Goal: Task Accomplishment & Management: Manage account settings

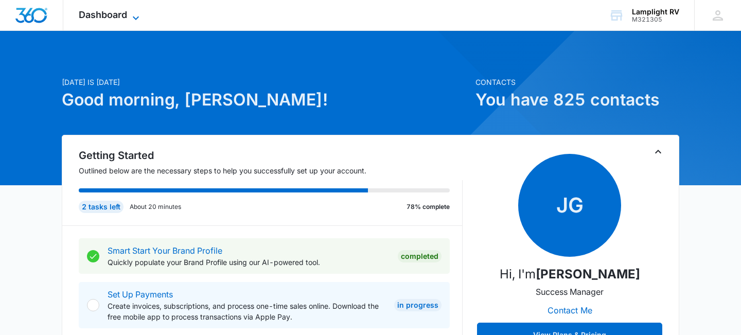
click at [132, 12] on icon at bounding box center [136, 18] width 12 height 12
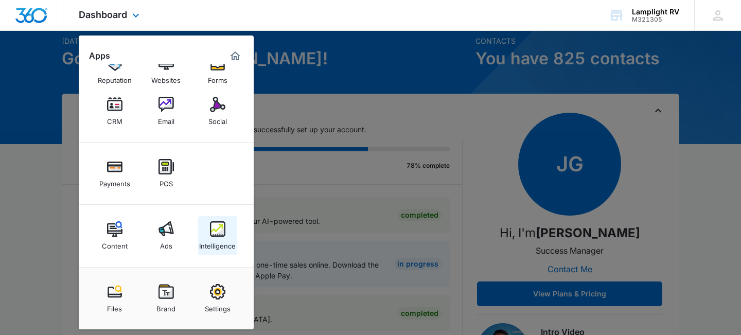
scroll to position [42, 0]
click at [221, 233] on img at bounding box center [217, 228] width 15 height 15
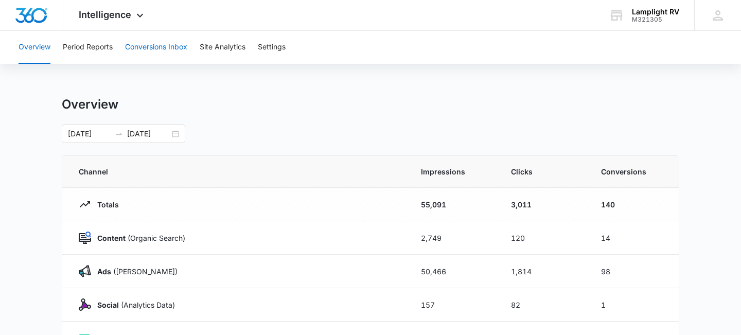
click at [165, 52] on button "Conversions Inbox" at bounding box center [156, 47] width 62 height 33
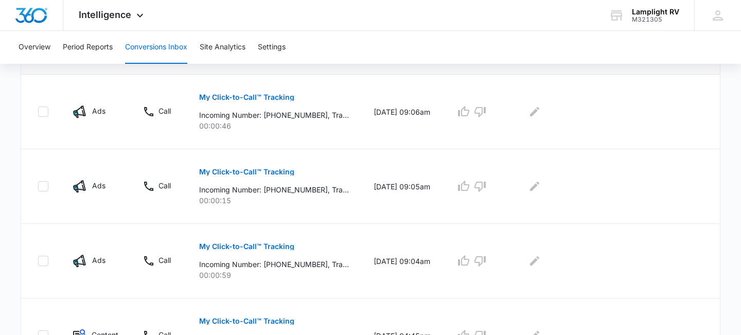
scroll to position [250, 0]
click at [225, 244] on p "My Click-to-Call™ Tracking" at bounding box center [246, 245] width 95 height 7
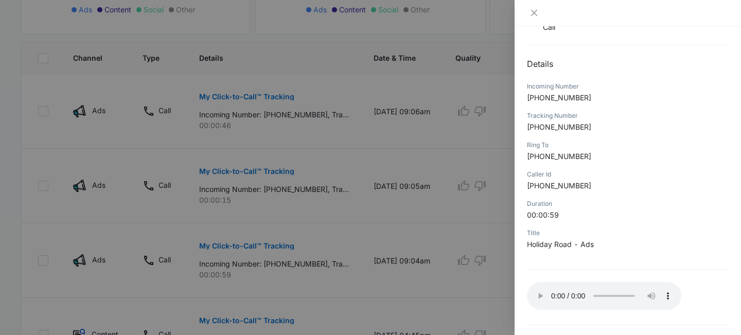
scroll to position [88, 0]
click at [529, 13] on button "Close" at bounding box center [534, 12] width 14 height 9
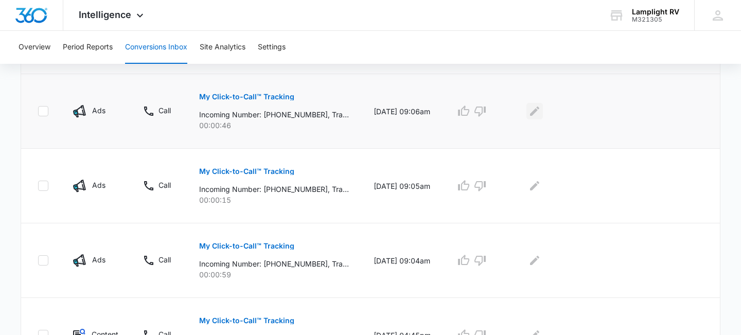
click at [537, 111] on icon "Edit Comments" at bounding box center [534, 111] width 12 height 12
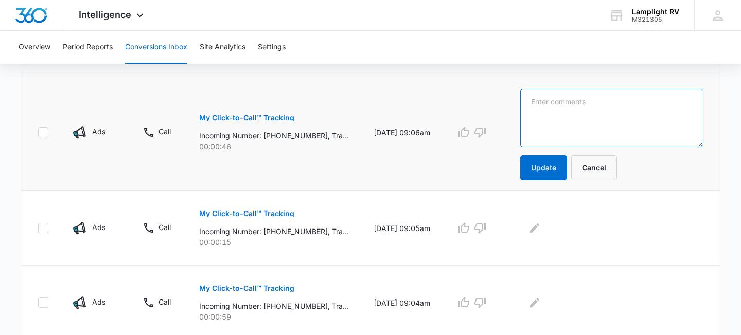
click at [537, 111] on textarea at bounding box center [611, 117] width 183 height 59
type textarea "need follow up. he called 3 times RH."
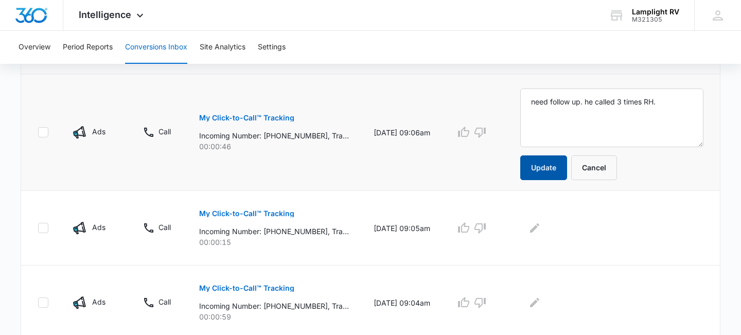
click at [537, 168] on button "Update" at bounding box center [543, 167] width 47 height 25
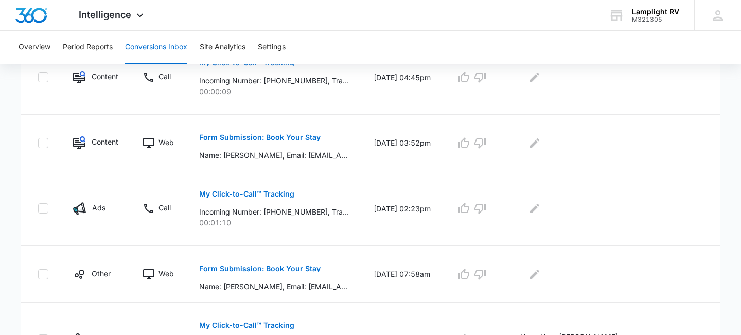
scroll to position [508, 0]
click at [278, 195] on p "My Click-to-Call™ Tracking" at bounding box center [246, 193] width 95 height 7
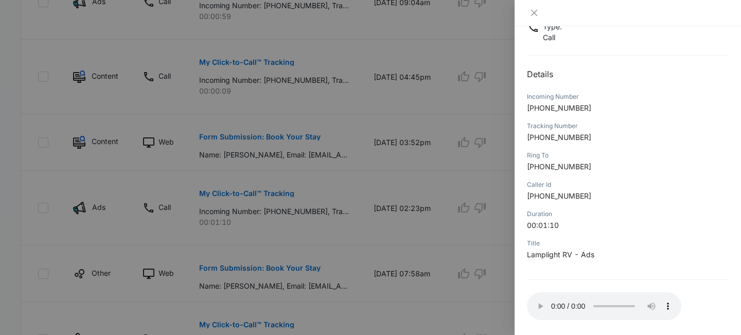
scroll to position [84, 0]
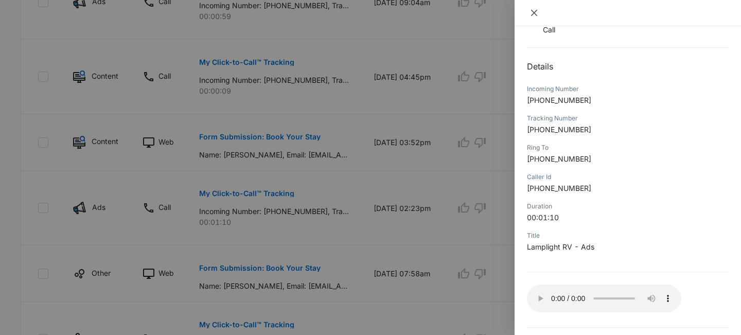
click at [533, 16] on icon "close" at bounding box center [534, 13] width 8 height 8
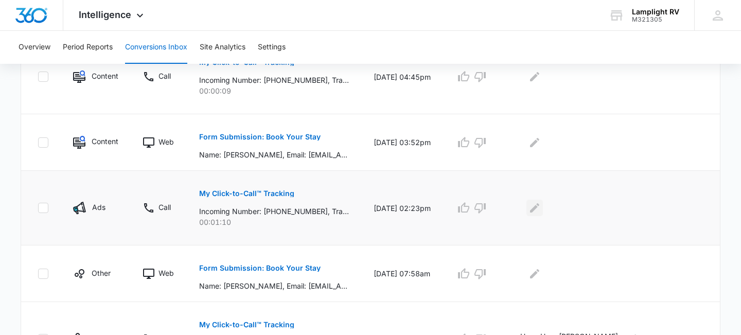
click at [540, 210] on icon "Edit Comments" at bounding box center [534, 208] width 12 height 12
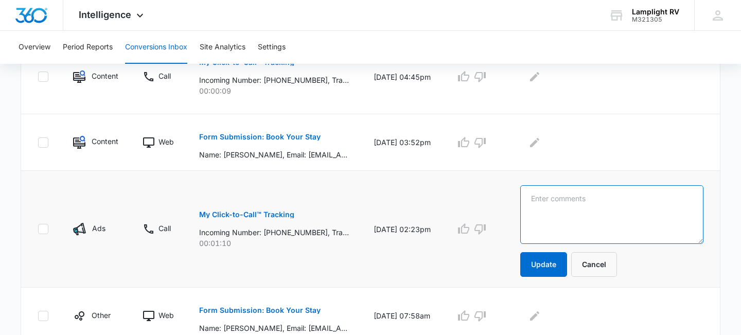
click at [541, 210] on textarea at bounding box center [611, 214] width 183 height 59
type textarea "this need to follow up. RH"
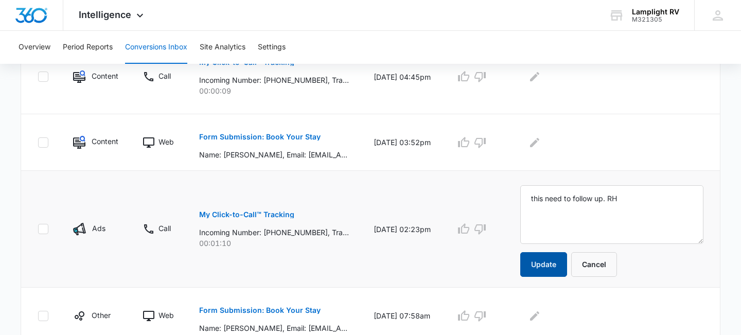
click at [548, 266] on button "Update" at bounding box center [543, 264] width 47 height 25
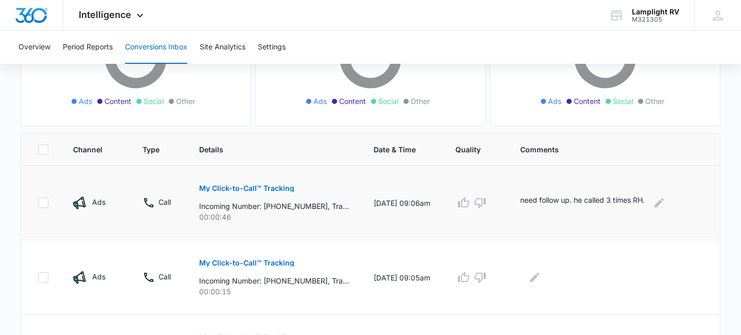
scroll to position [151, 0]
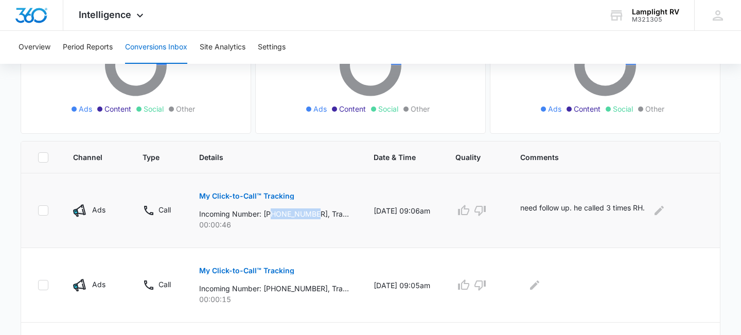
drag, startPoint x: 319, startPoint y: 215, endPoint x: 272, endPoint y: 219, distance: 47.5
click at [272, 219] on div "My Click-to-Call™ Tracking Incoming Number: +19033556156, Tracking Number: +146…" at bounding box center [274, 207] width 150 height 46
drag, startPoint x: 270, startPoint y: 216, endPoint x: 318, endPoint y: 214, distance: 47.9
click at [318, 214] on p "Incoming Number: +19033556156, Tracking Number: +14692157331, Ring To: +1469640…" at bounding box center [274, 213] width 150 height 11
copy p "19033556156"
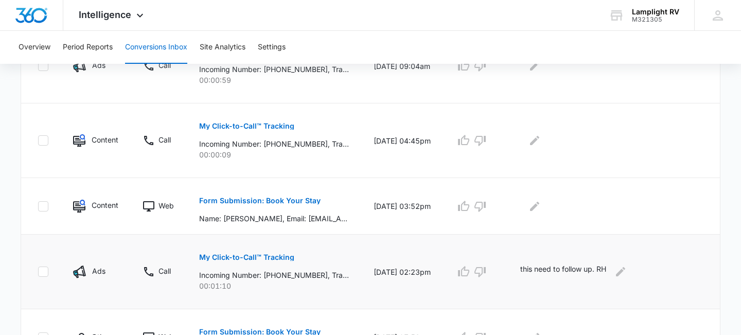
scroll to position [448, 0]
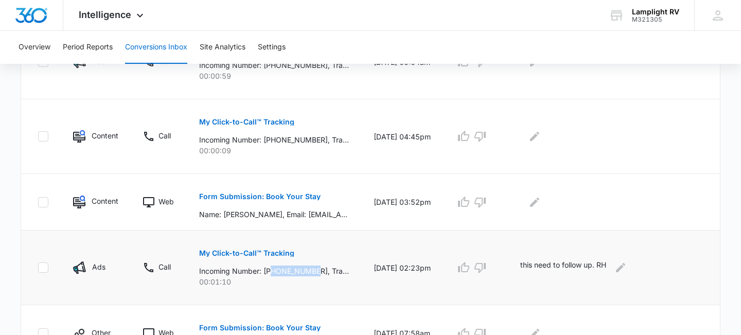
drag, startPoint x: 319, startPoint y: 274, endPoint x: 273, endPoint y: 271, distance: 46.4
click at [273, 271] on p "Incoming Number: +13863143961, Tracking Number: +14692142427, Ring To: +1469640…" at bounding box center [274, 270] width 150 height 11
copy p "3863143961"
click at [326, 287] on td "My Click-to-Call™ Tracking Incoming Number: +13863143961, Tracking Number: +146…" at bounding box center [274, 267] width 174 height 75
drag, startPoint x: 319, startPoint y: 272, endPoint x: 275, endPoint y: 276, distance: 44.9
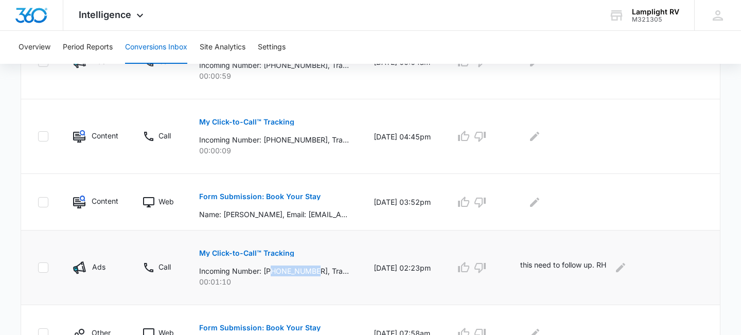
click at [275, 276] on p "Incoming Number: +13863143961, Tracking Number: +14692142427, Ring To: +1469640…" at bounding box center [274, 270] width 150 height 11
copy p "3863143961"
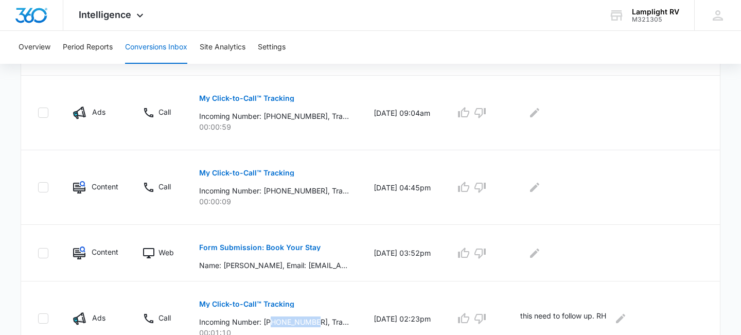
scroll to position [160, 0]
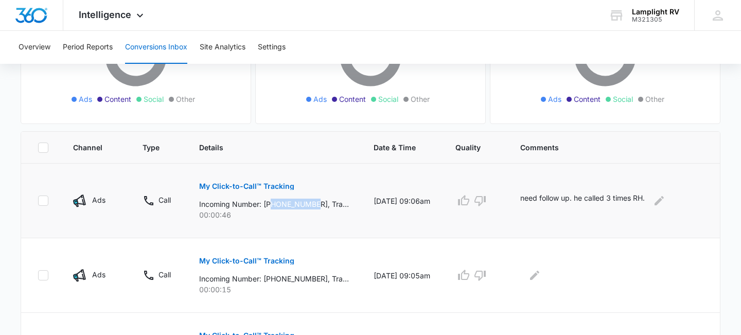
drag, startPoint x: 319, startPoint y: 206, endPoint x: 270, endPoint y: 206, distance: 48.9
click at [270, 206] on p "Incoming Number: +19033556156, Tracking Number: +14692157331, Ring To: +1469640…" at bounding box center [274, 203] width 150 height 11
copy p "9033556156"
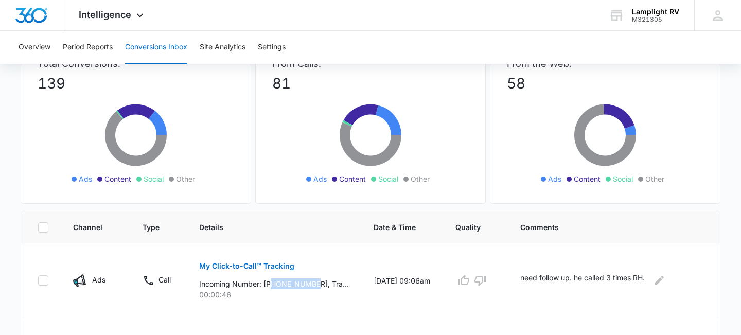
scroll to position [0, 0]
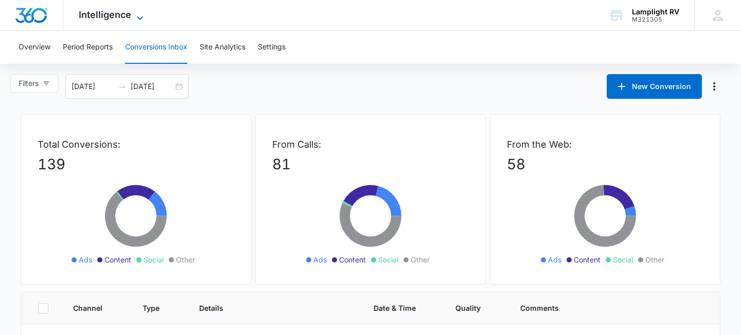
click at [142, 13] on icon at bounding box center [140, 18] width 12 height 12
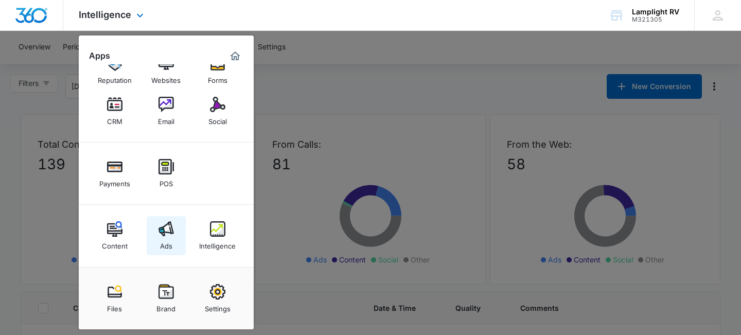
click at [156, 235] on link "Ads" at bounding box center [166, 235] width 39 height 39
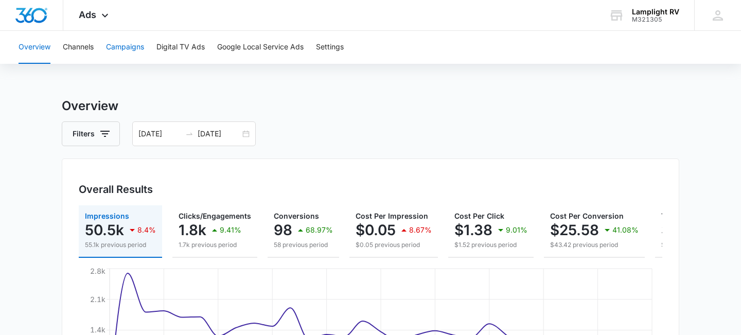
click at [142, 48] on button "Campaigns" at bounding box center [125, 47] width 38 height 33
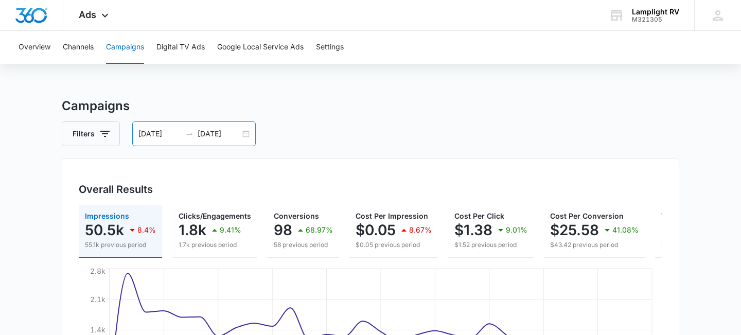
click at [248, 133] on div "08/24/2025 09/23/2025" at bounding box center [193, 133] width 123 height 25
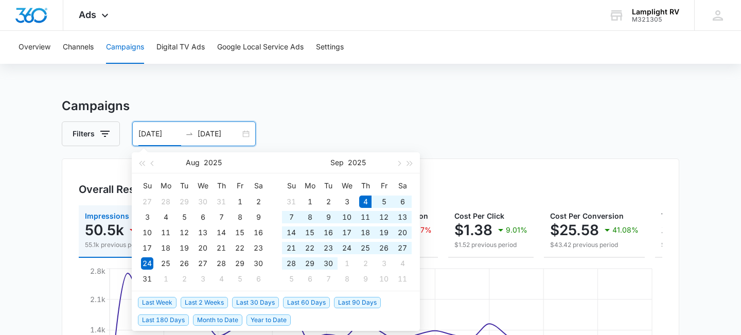
drag, startPoint x: 248, startPoint y: 133, endPoint x: 248, endPoint y: 302, distance: 169.2
click at [255, 301] on span "Last 30 Days" at bounding box center [255, 302] width 47 height 11
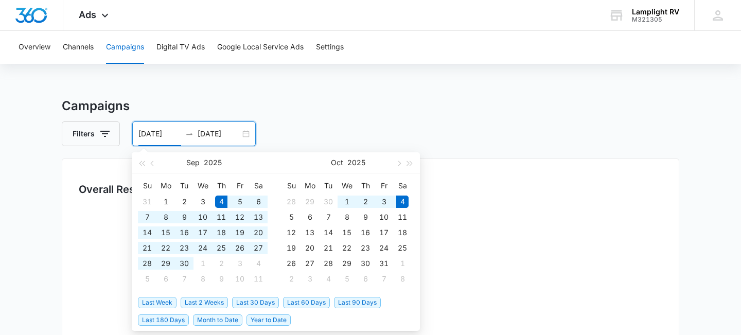
type input "09/04/2025"
type input "10/04/2025"
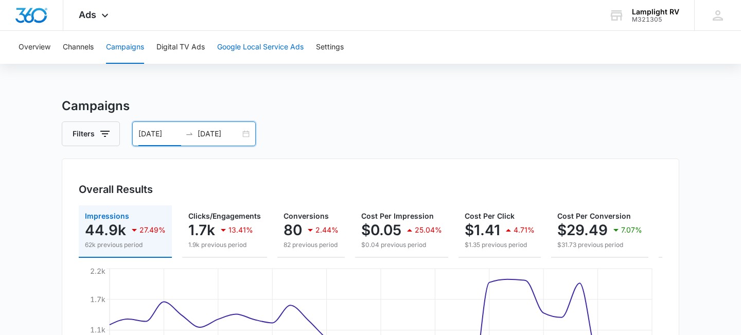
click at [298, 51] on button "Google Local Service Ads" at bounding box center [260, 47] width 86 height 33
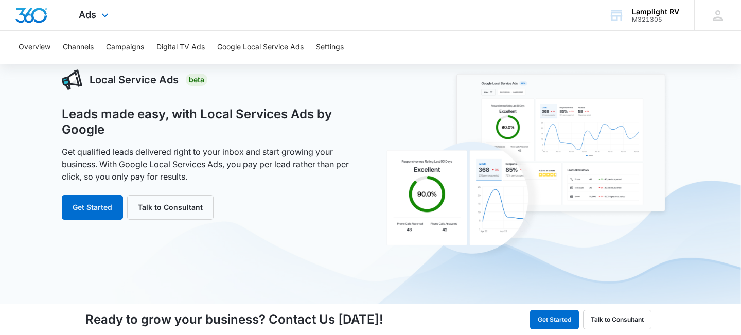
scroll to position [11, 0]
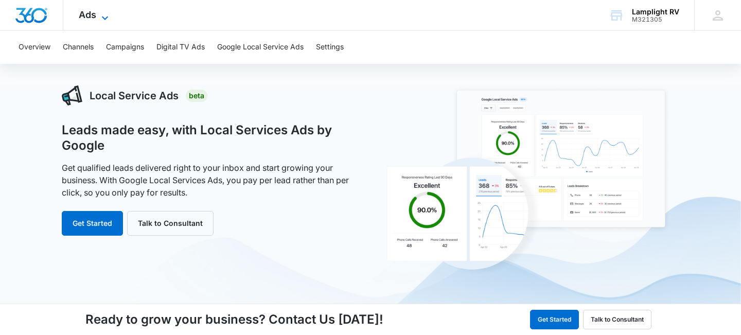
click at [106, 12] on icon at bounding box center [105, 18] width 12 height 12
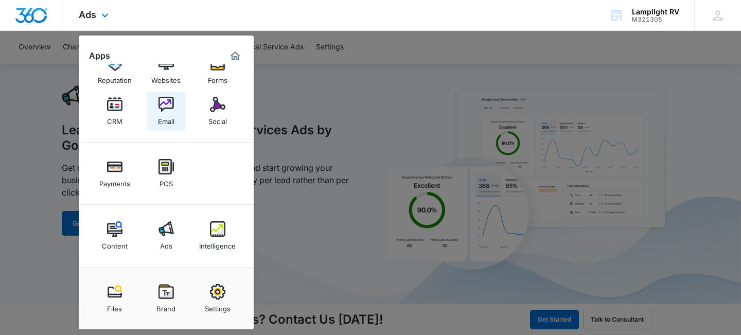
click at [166, 98] on img at bounding box center [165, 104] width 15 height 15
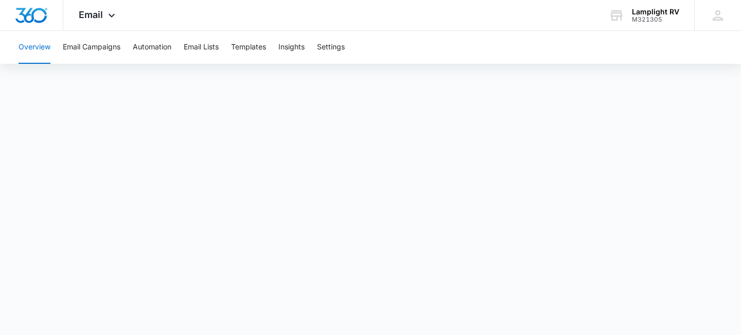
click at [46, 49] on button "Overview" at bounding box center [35, 47] width 32 height 33
click at [287, 46] on button "Insights" at bounding box center [291, 47] width 26 height 33
